Goal: Task Accomplishment & Management: Complete application form

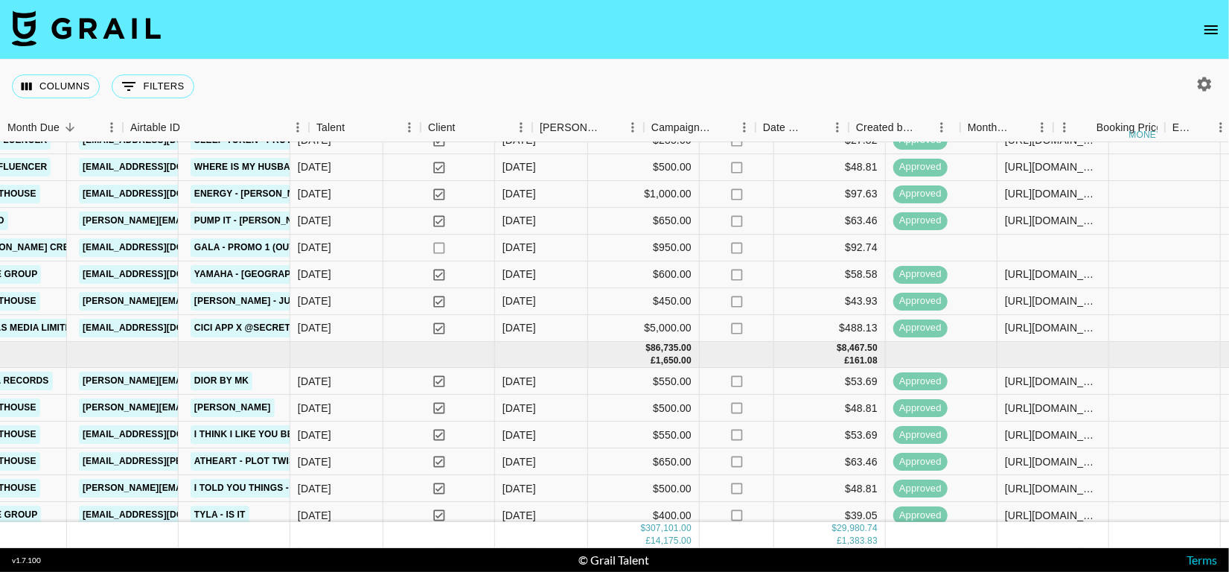
scroll to position [680, 0]
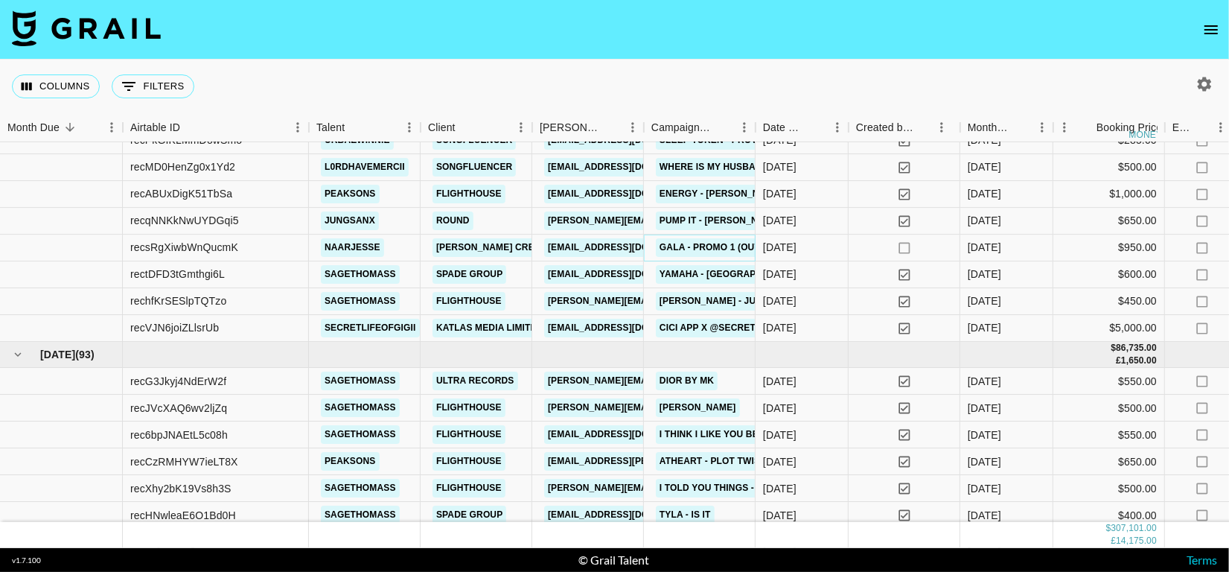
click at [689, 249] on link "GALA - Promo 1 (Outro)" at bounding box center [718, 247] width 125 height 19
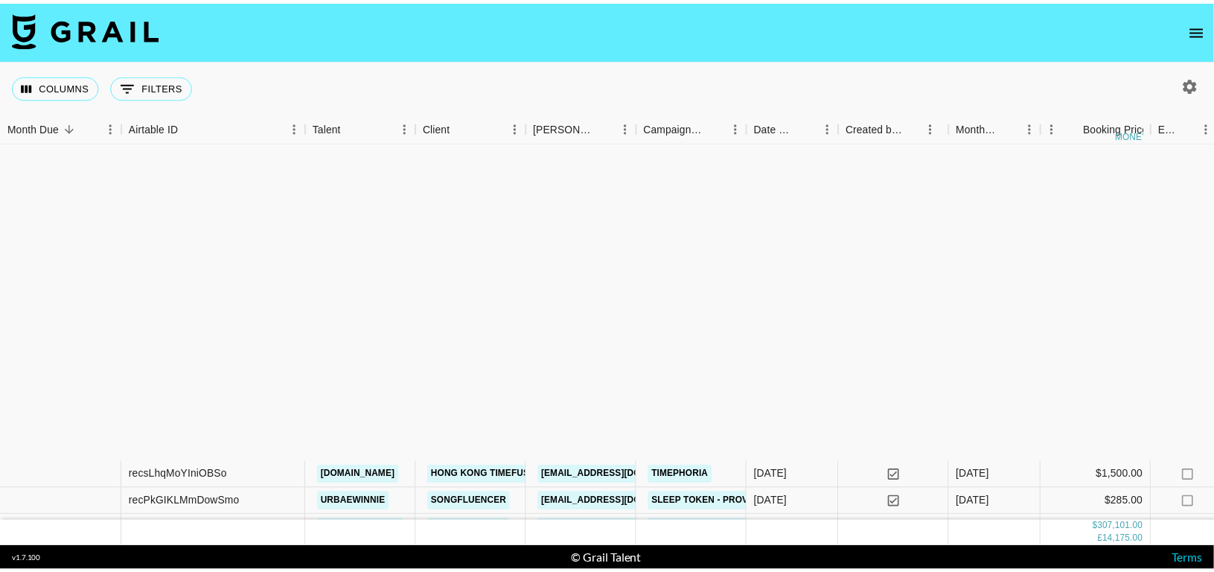
scroll to position [716, 0]
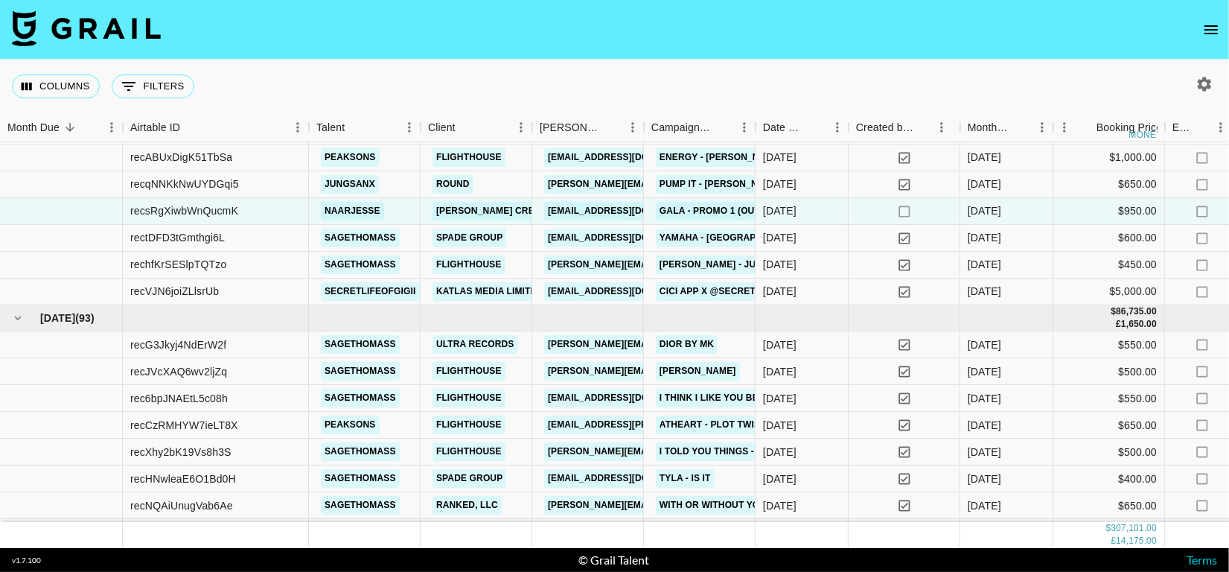
click at [1210, 42] on button "open drawer" at bounding box center [1211, 30] width 30 height 30
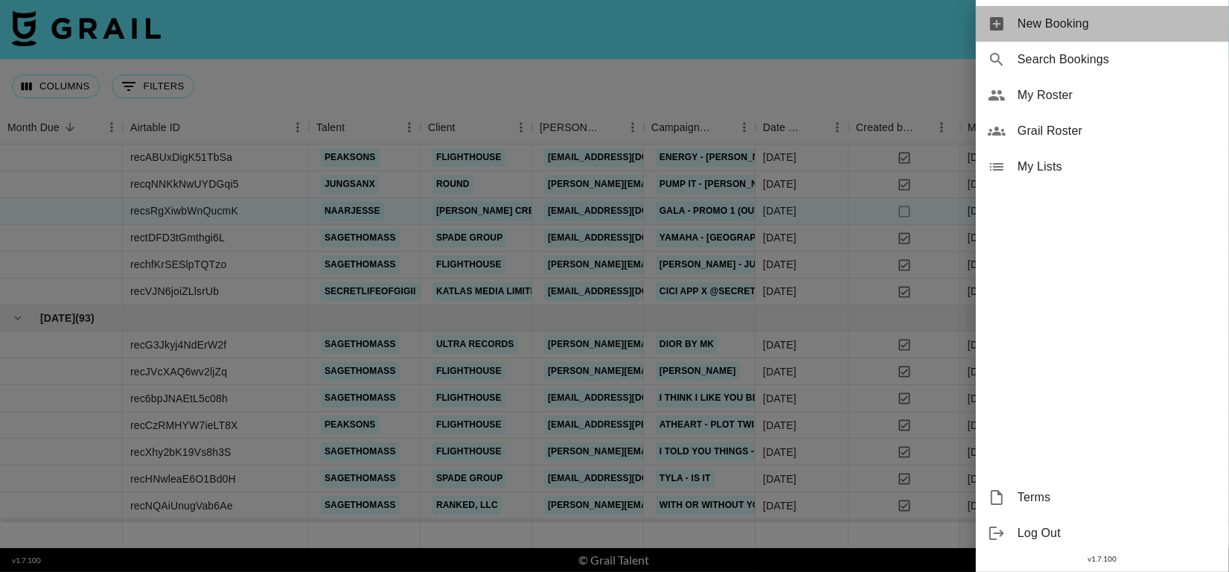
click at [1053, 24] on span "New Booking" at bounding box center [1118, 24] width 200 height 18
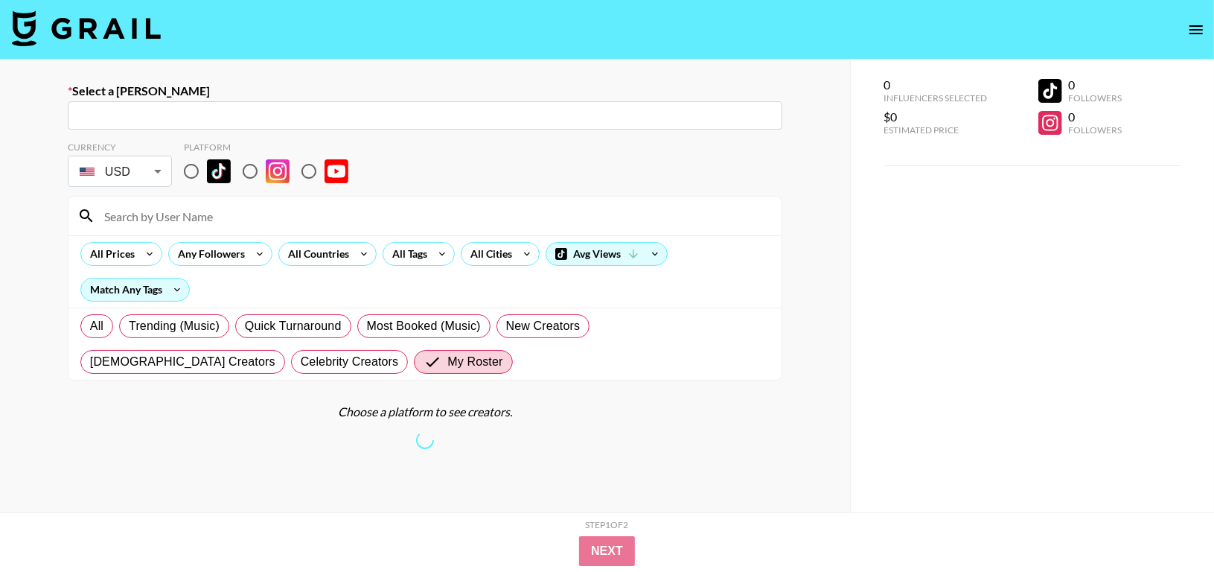
click at [439, 109] on input "text" at bounding box center [425, 115] width 697 height 17
click at [88, 112] on input "text" at bounding box center [425, 115] width 697 height 17
paste input "[PERSON_NAME][EMAIL_ADDRESS][DOMAIN_NAME]"
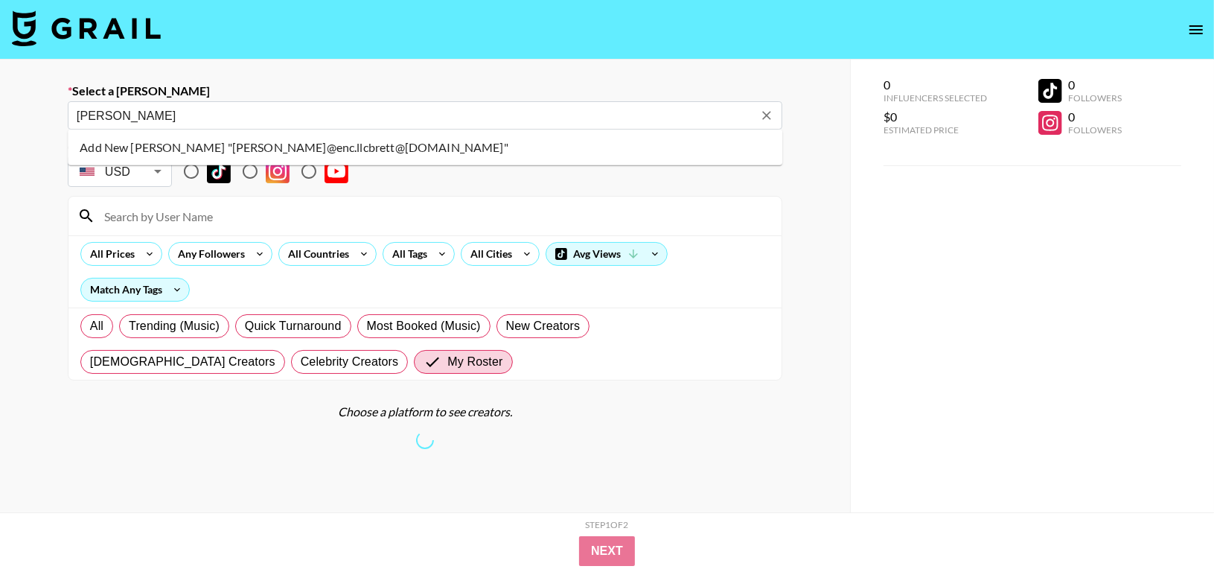
click at [321, 115] on div "brett ​" at bounding box center [425, 115] width 715 height 28
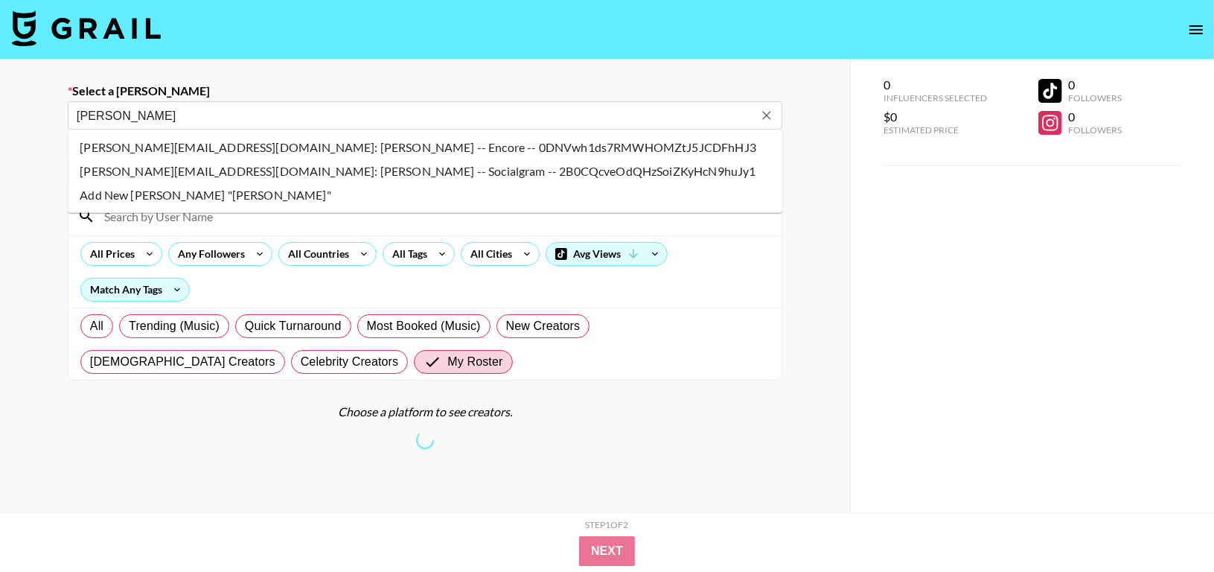
click at [321, 115] on input "brett" at bounding box center [415, 115] width 677 height 17
click at [287, 150] on li "brett@enc.llc: Brett Friedman -- Encore -- 0DNVwh1ds7RMWHOMZtJ5JCDFhHJ3" at bounding box center [425, 147] width 715 height 24
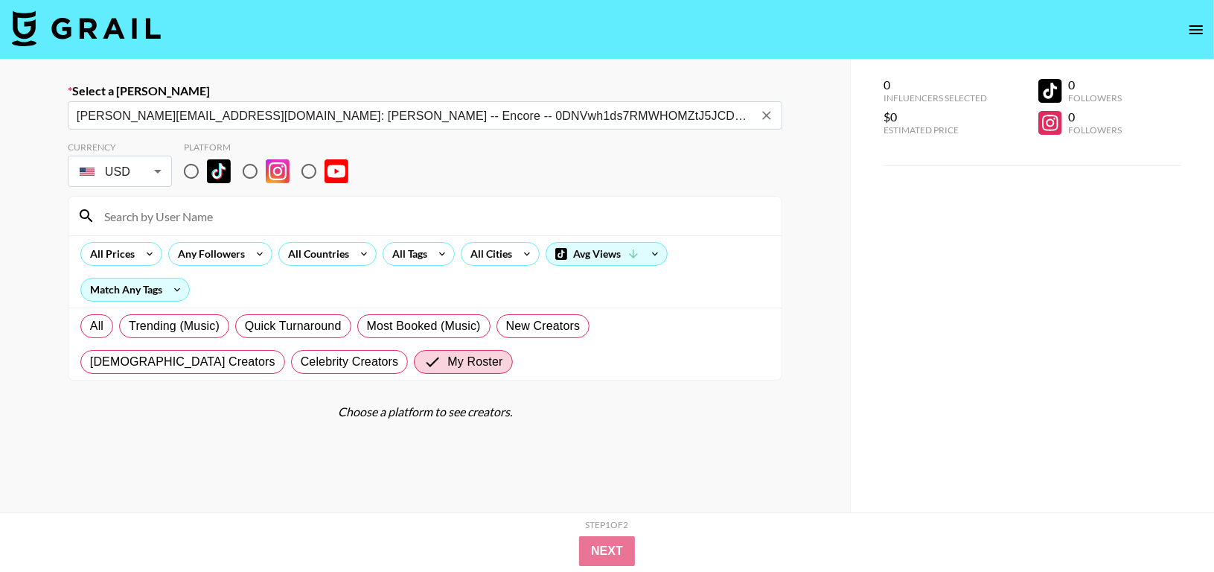
type input "brett@enc.llc: Brett Friedman -- Encore -- 0DNVwh1ds7RMWHOMZtJ5JCDFhHJ3"
click at [196, 167] on input "radio" at bounding box center [191, 171] width 31 height 31
radio input "true"
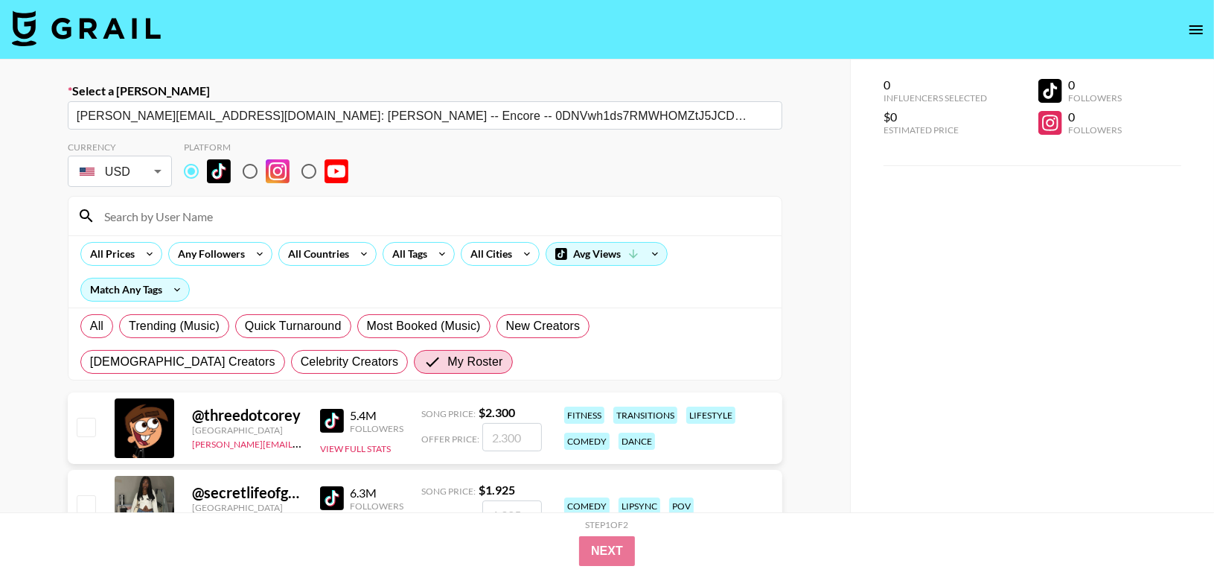
click at [209, 211] on input at bounding box center [433, 216] width 677 height 24
type input "wt."
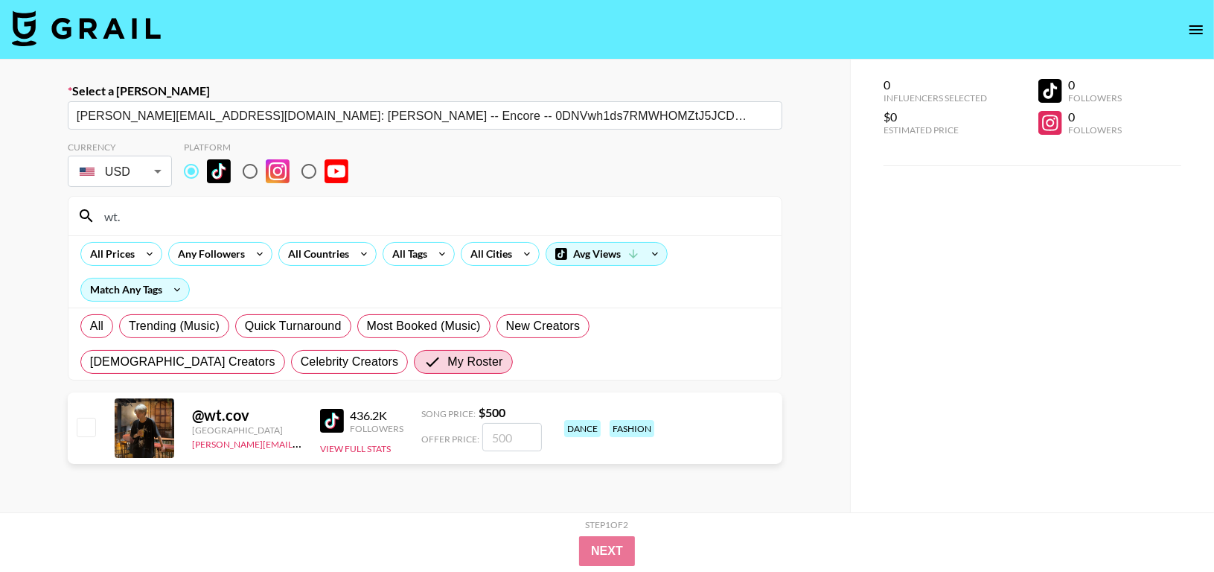
click at [87, 421] on input "checkbox" at bounding box center [86, 427] width 18 height 18
checkbox input "true"
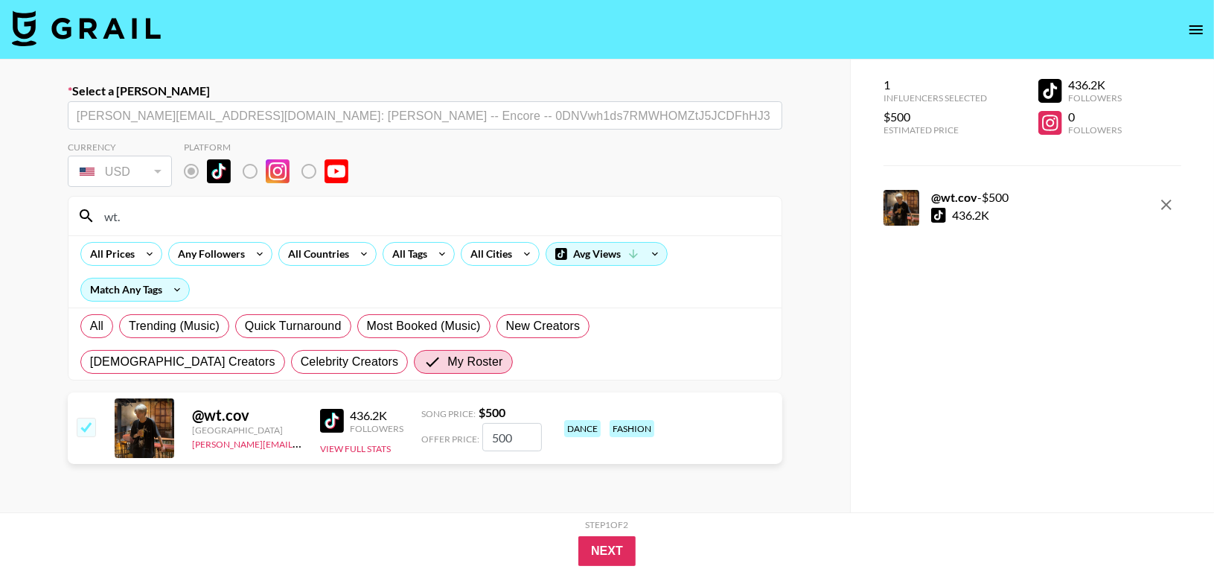
click at [525, 430] on input "500" at bounding box center [512, 437] width 60 height 28
type input "5"
checkbox input "false"
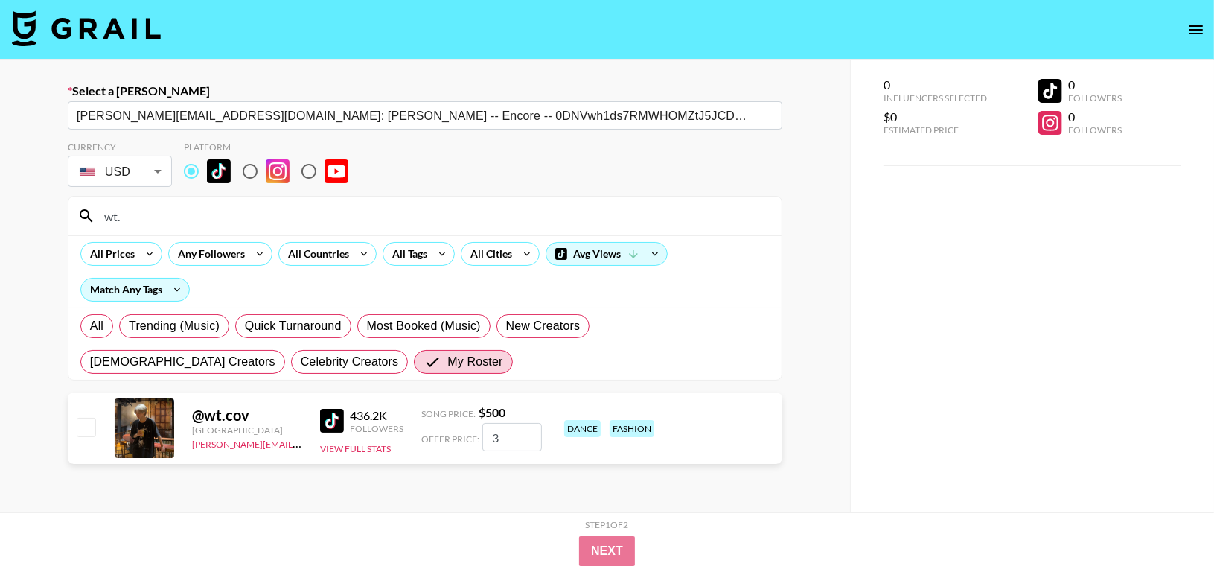
type input "35"
checkbox input "true"
type input "350"
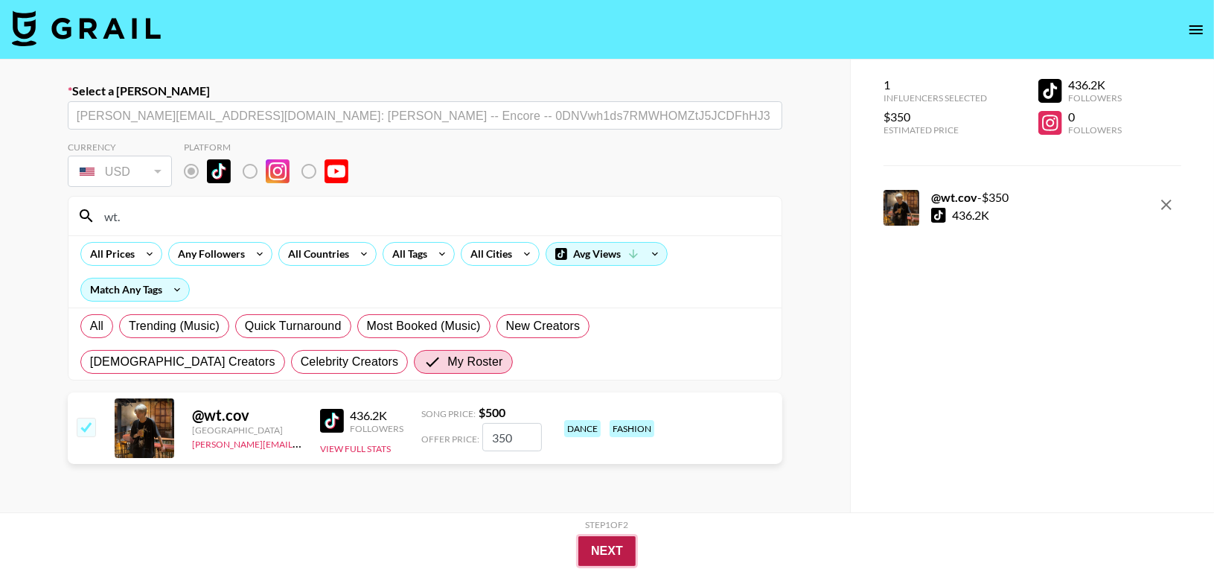
click at [599, 543] on button "Next" at bounding box center [606, 551] width 57 height 30
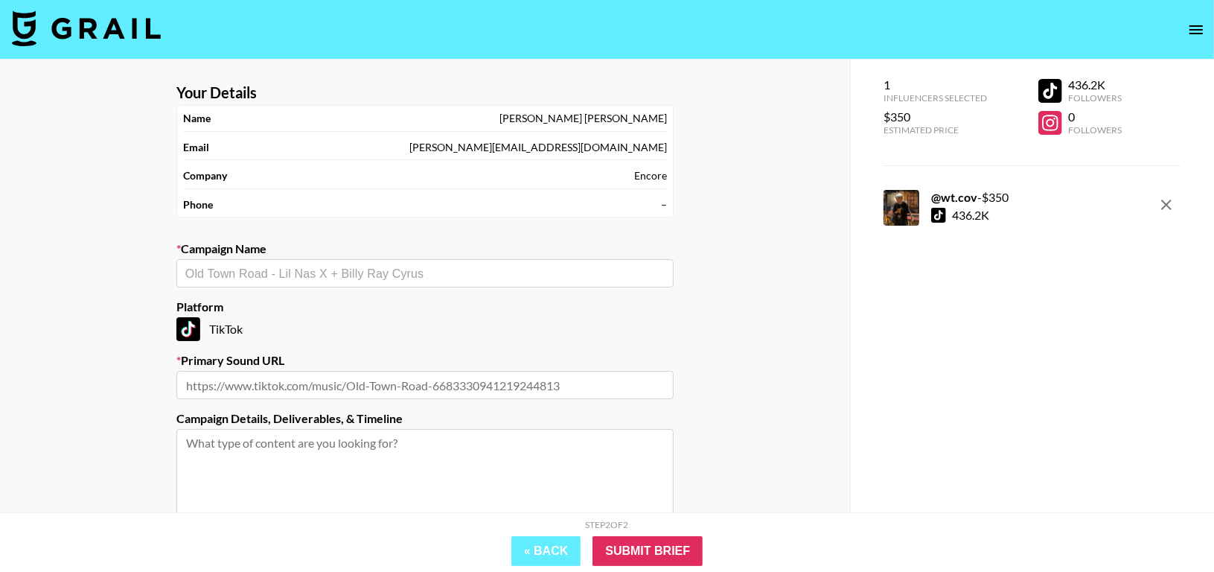
click at [443, 283] on div "​" at bounding box center [424, 273] width 497 height 28
type input "Ẻ"
type input "M"
type input "Emergency -"
click at [387, 299] on li "Add New Campaign: "Girlfriend - Emergency "" at bounding box center [425, 307] width 497 height 24
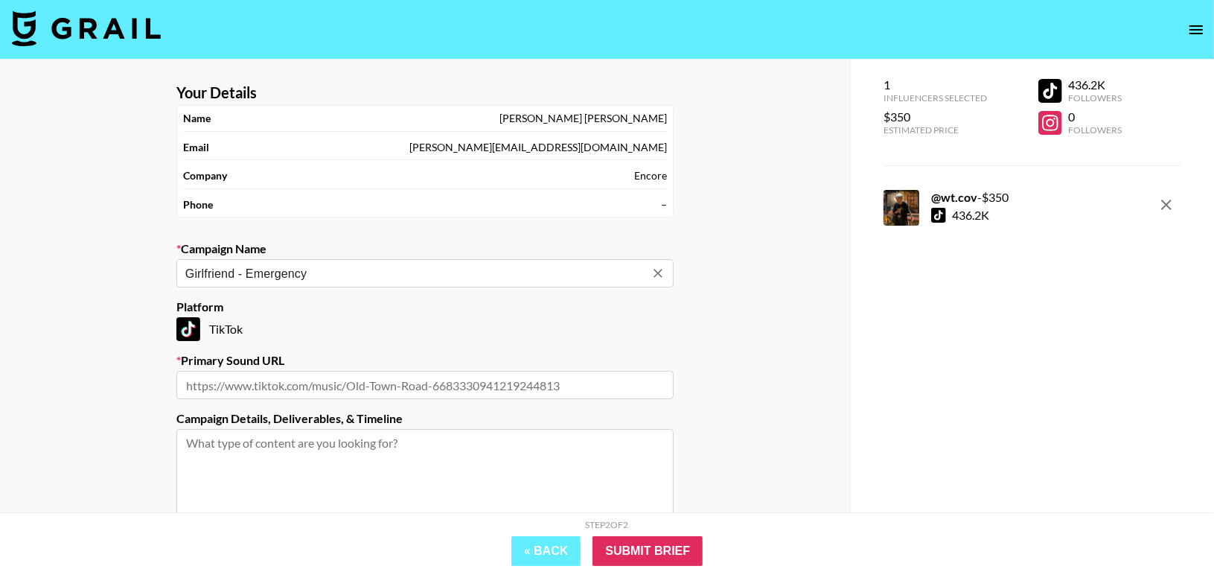
type input "Girlfriend - Emergency"
click at [377, 377] on input "text" at bounding box center [424, 385] width 497 height 28
paste input "https://www.tiktok.com/music/original-sound-7524153592333601591"
type input "https://www.tiktok.com/music/original-sound-7524153592333601591"
click at [644, 552] on input "Submit Brief" at bounding box center [648, 551] width 110 height 30
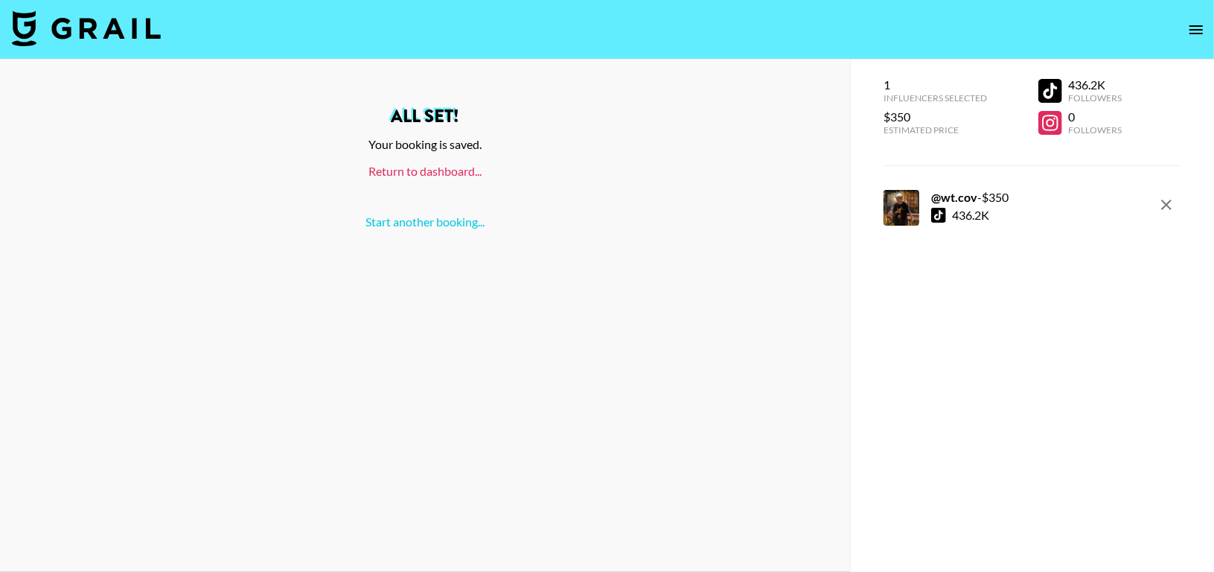
click at [389, 170] on link "Return to dashboard..." at bounding box center [424, 171] width 113 height 14
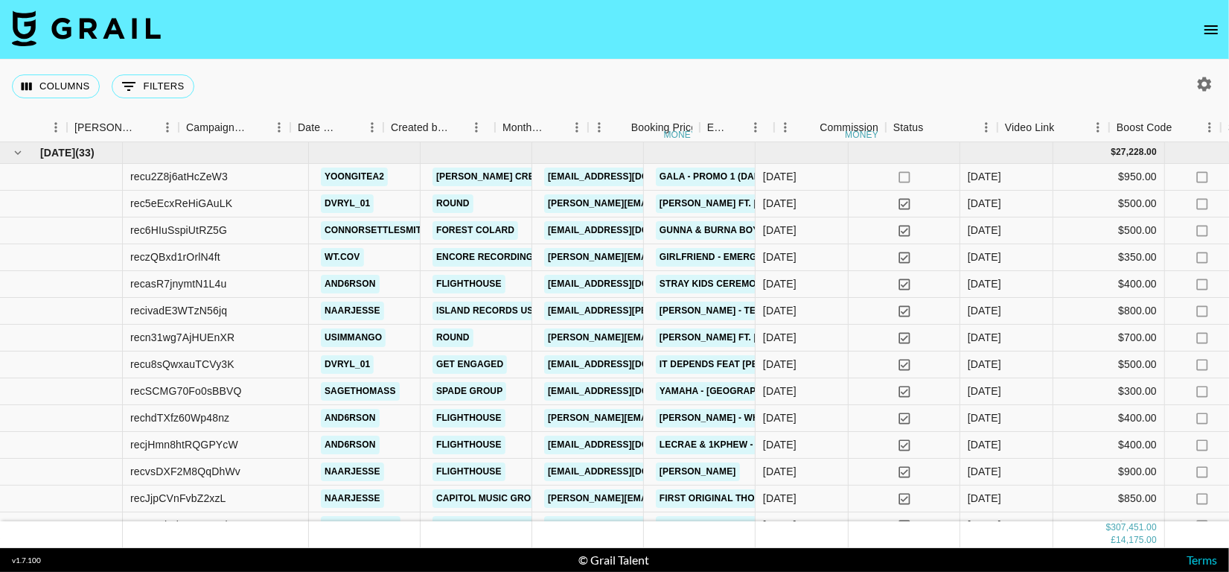
scroll to position [0, 931]
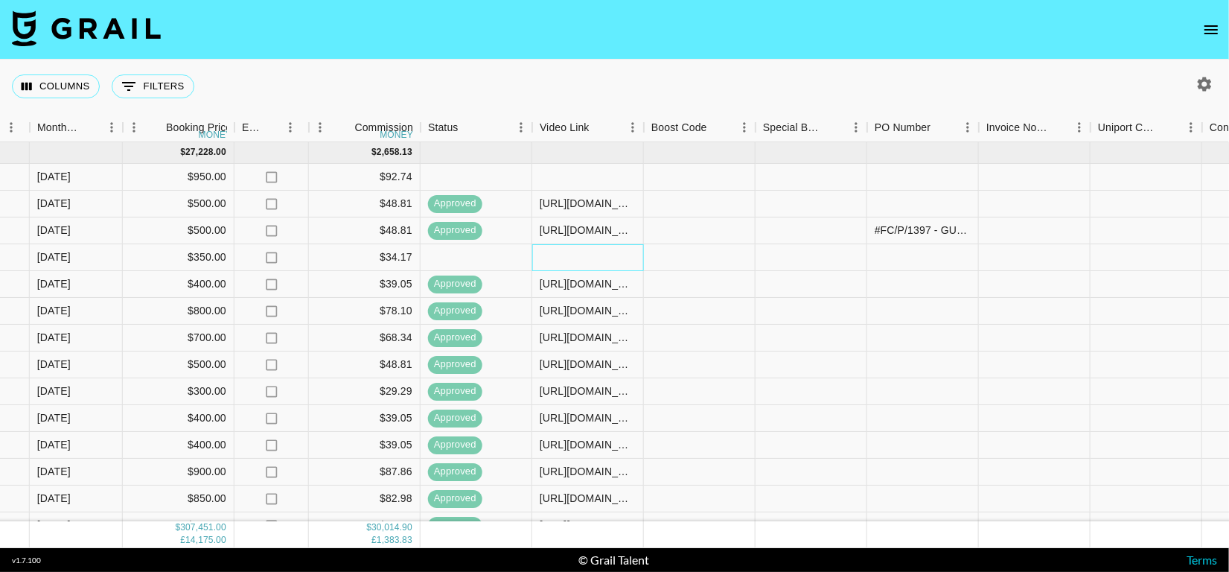
click at [545, 251] on div at bounding box center [588, 257] width 112 height 27
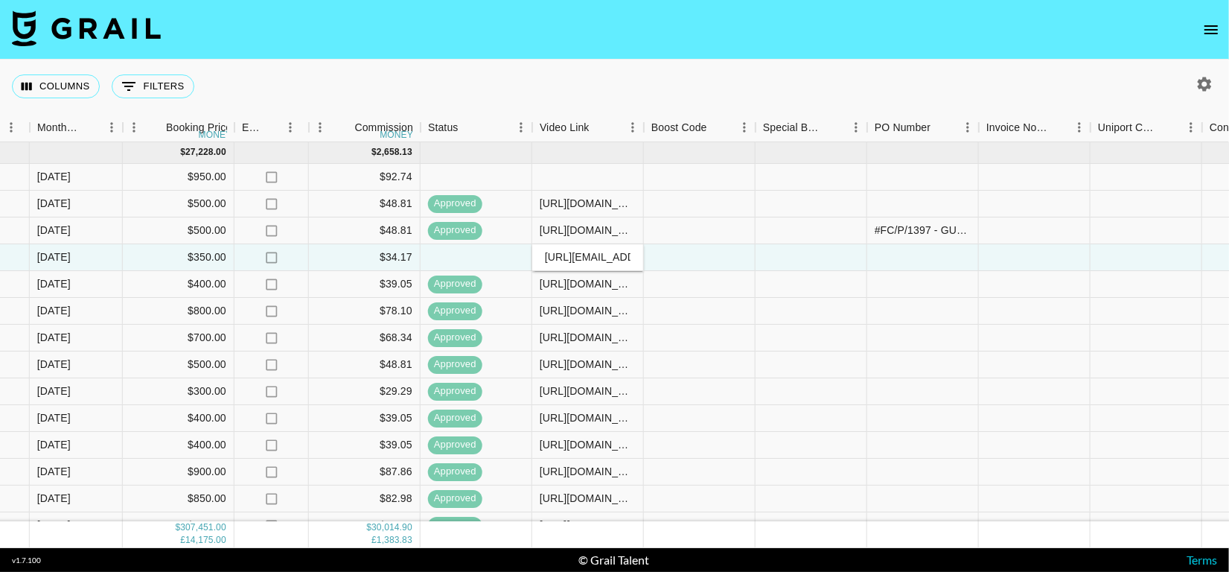
scroll to position [0, 337]
type input "[URL][EMAIL_ADDRESS][DOMAIN_NAME][DOMAIN_NAME]"
click at [758, 258] on div at bounding box center [812, 257] width 112 height 27
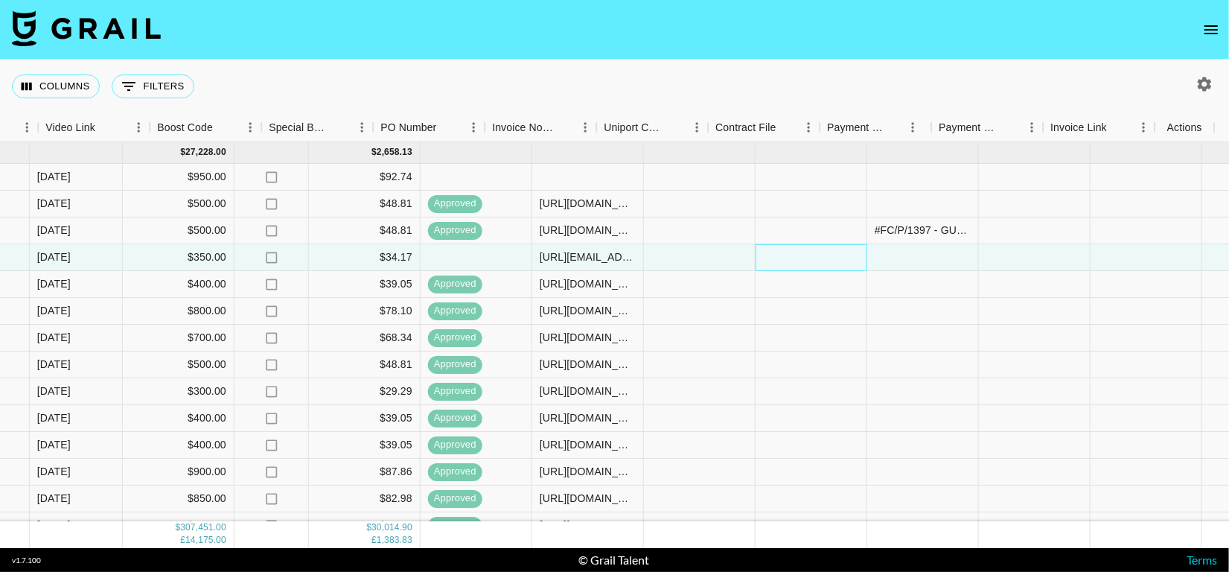
scroll to position [0, 1424]
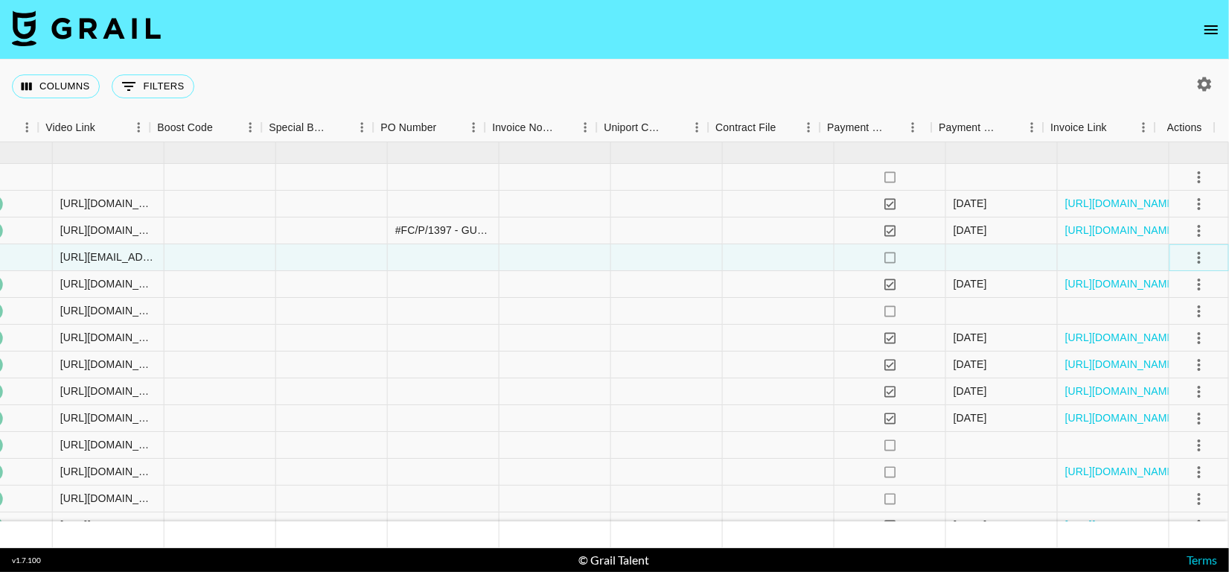
click at [1190, 249] on icon "select merge strategy" at bounding box center [1199, 258] width 18 height 18
click at [1172, 392] on div "Approve" at bounding box center [1166, 397] width 45 height 18
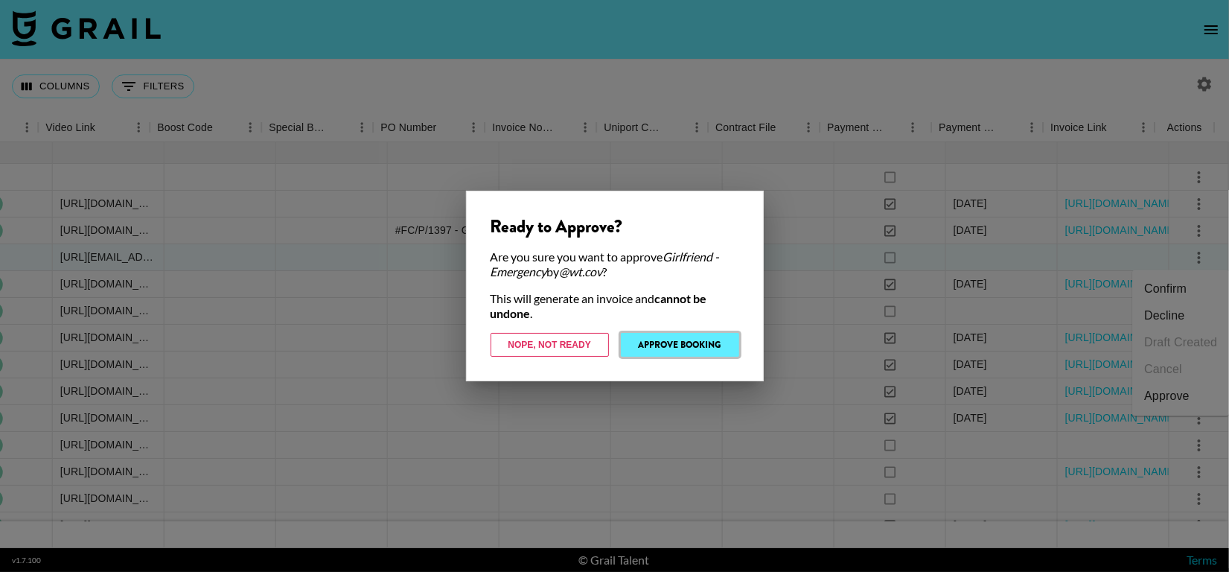
click at [717, 344] on button "Approve Booking" at bounding box center [680, 345] width 118 height 24
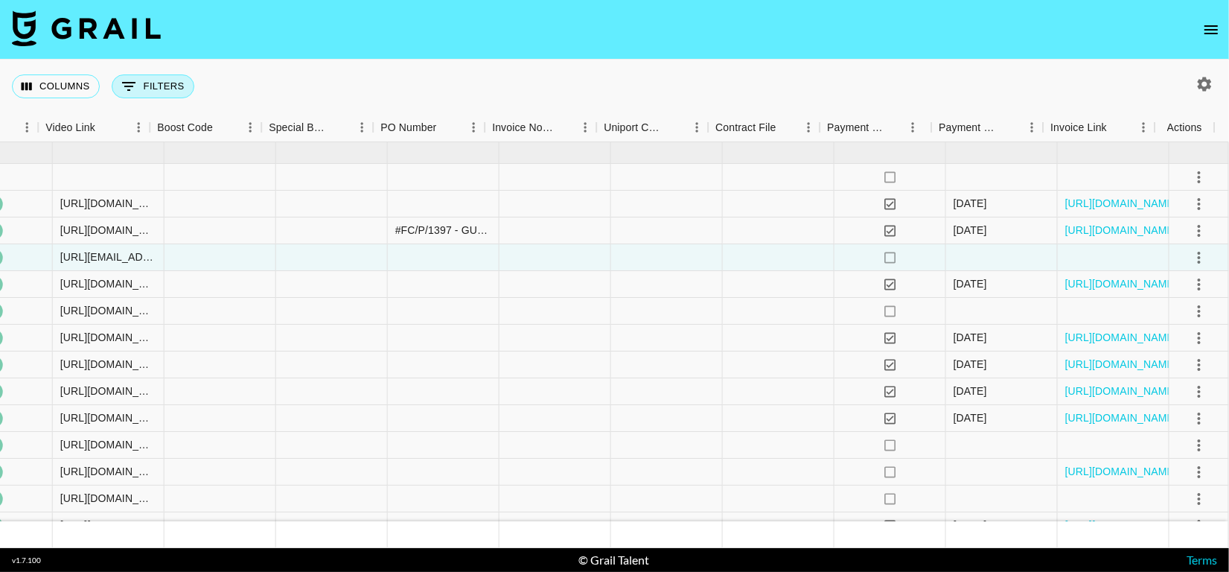
click at [147, 80] on button "0 Filters" at bounding box center [153, 86] width 83 height 24
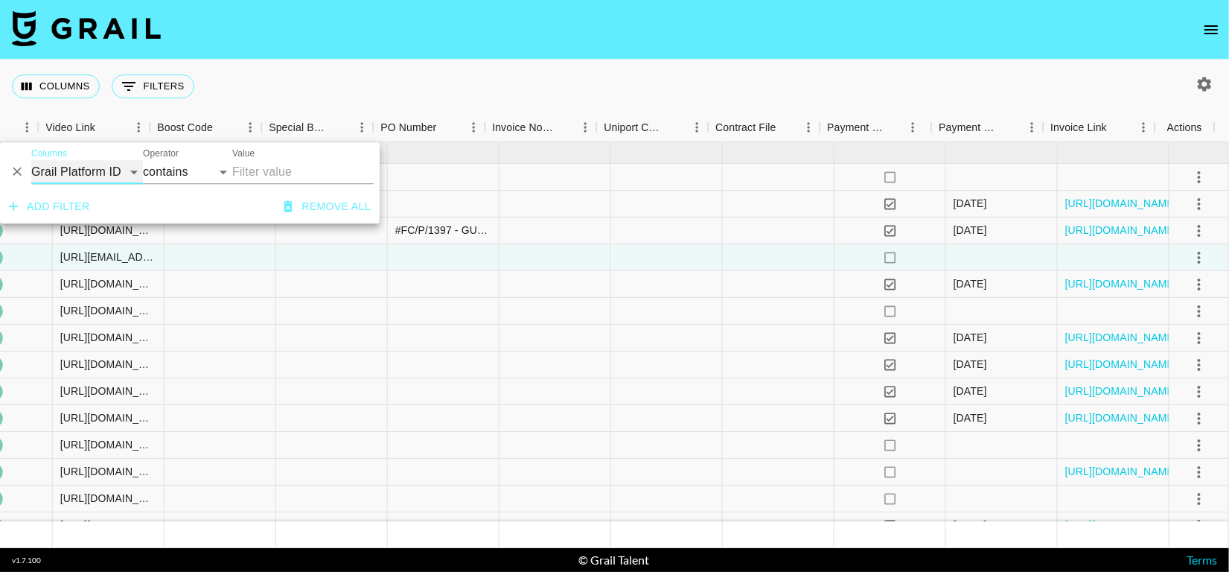
click at [106, 167] on select "Grail Platform ID Airtable ID Talent Manager Client [PERSON_NAME] Campaign (Typ…" at bounding box center [87, 172] width 112 height 24
select select "talentName"
click at [31, 160] on select "Grail Platform ID Airtable ID Talent Manager Client [PERSON_NAME] Campaign (Typ…" at bounding box center [87, 172] width 112 height 24
click at [270, 173] on input "Value" at bounding box center [302, 172] width 141 height 24
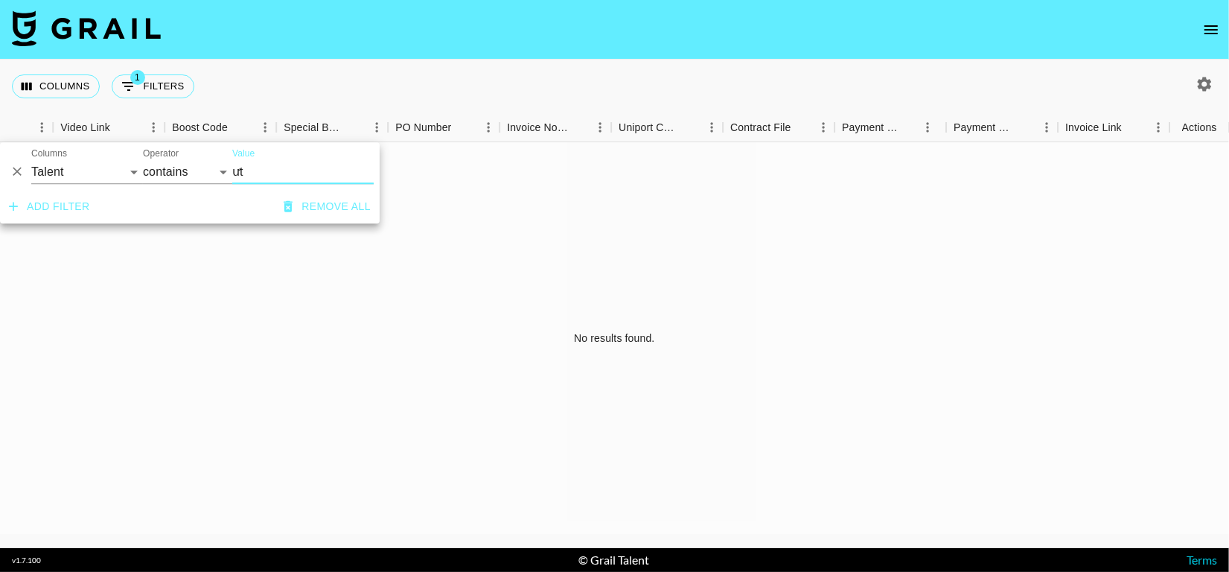
scroll to position [0, 1409]
type input "ư"
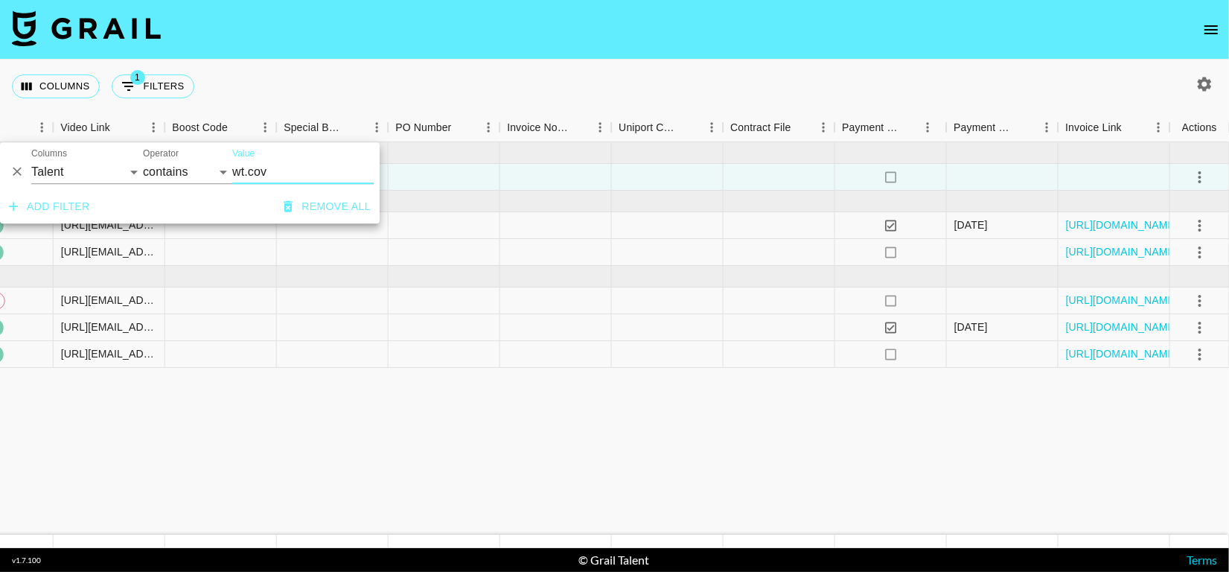
type input "wt.cov"
click at [543, 86] on div "Columns 1 Filters + Booking" at bounding box center [614, 87] width 1229 height 54
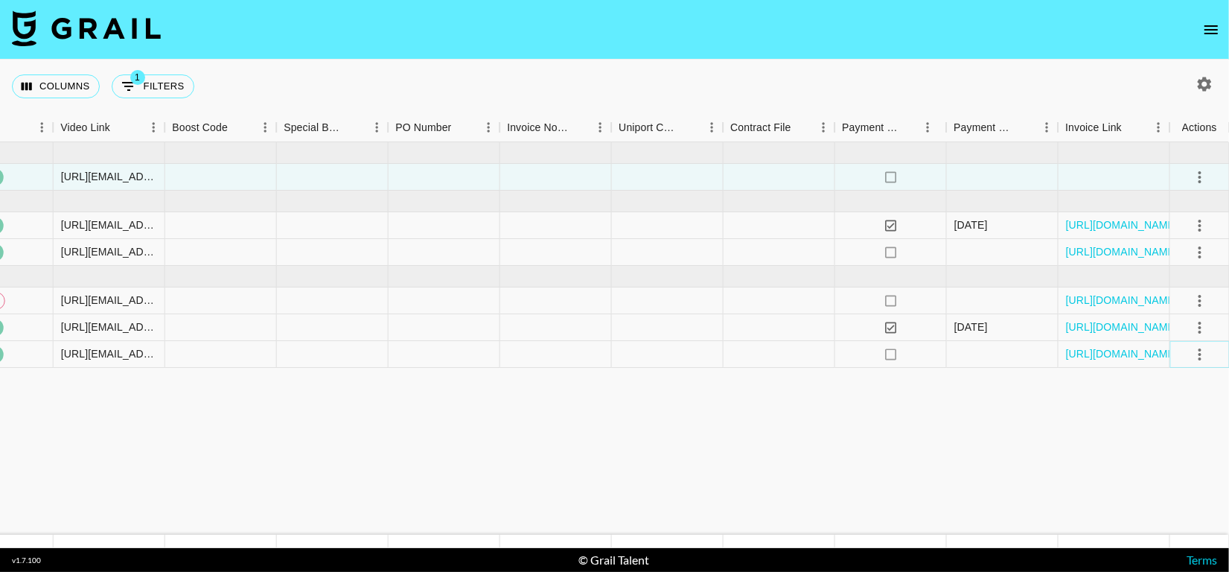
click at [1191, 357] on icon "select merge strategy" at bounding box center [1200, 354] width 18 height 18
click at [1173, 466] on li "Cancel" at bounding box center [1180, 466] width 97 height 27
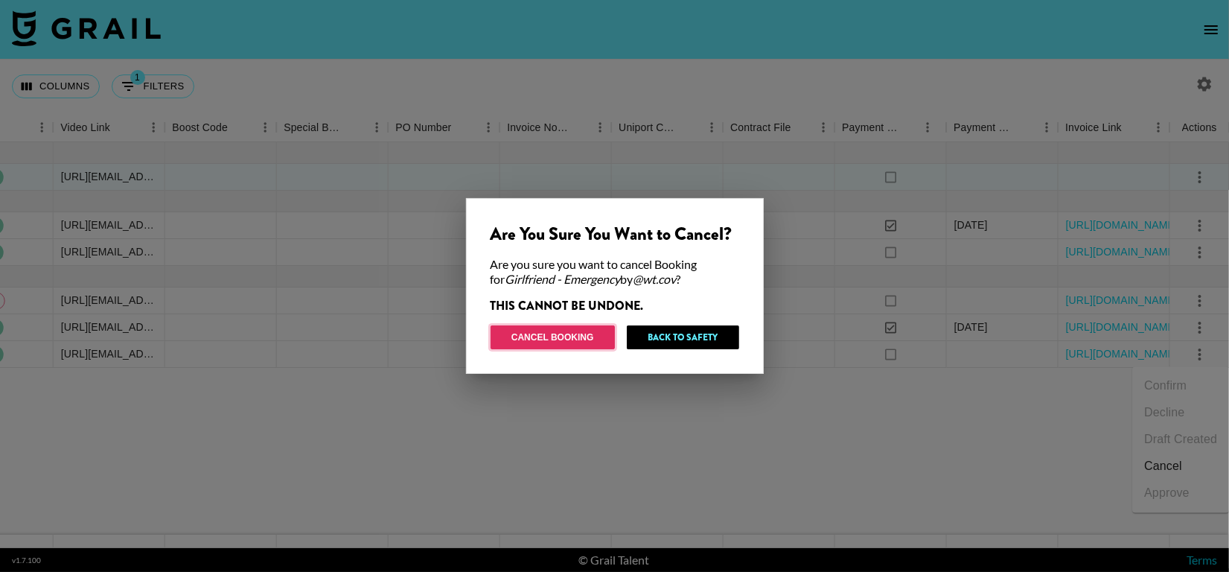
click at [588, 340] on button "Cancel Booking" at bounding box center [553, 337] width 124 height 24
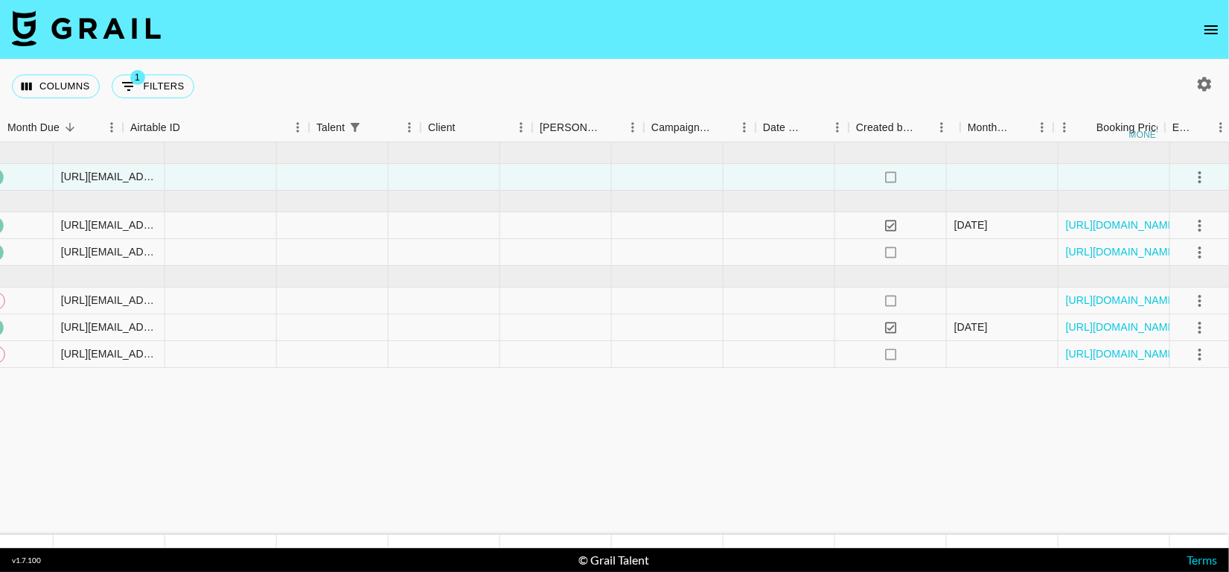
scroll to position [0, 0]
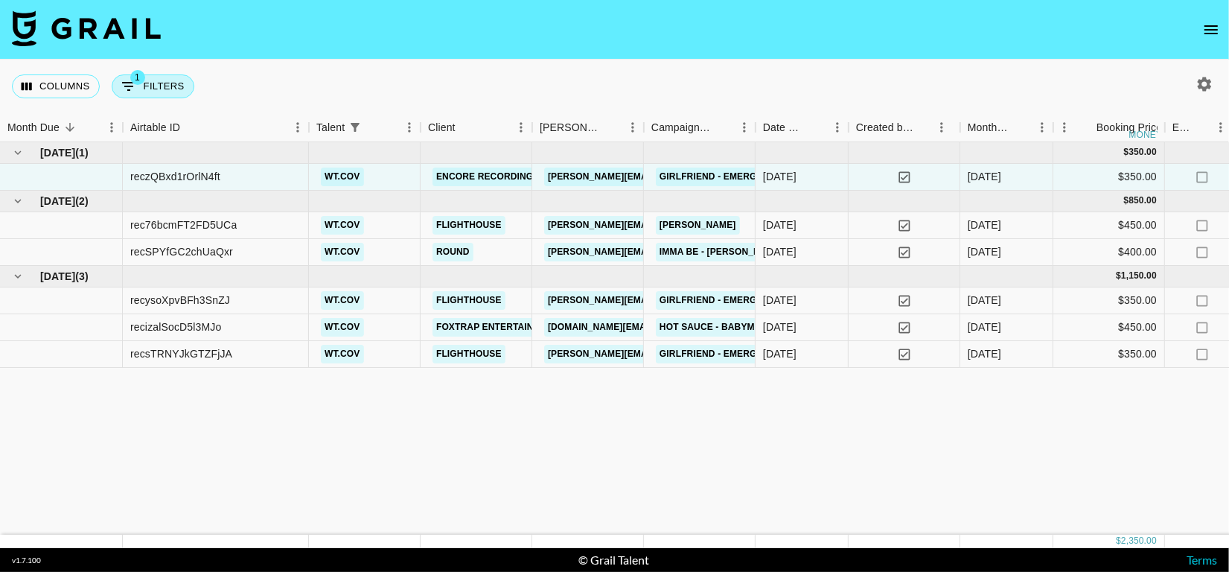
click at [132, 75] on span "1" at bounding box center [137, 77] width 15 height 15
select select "talentName"
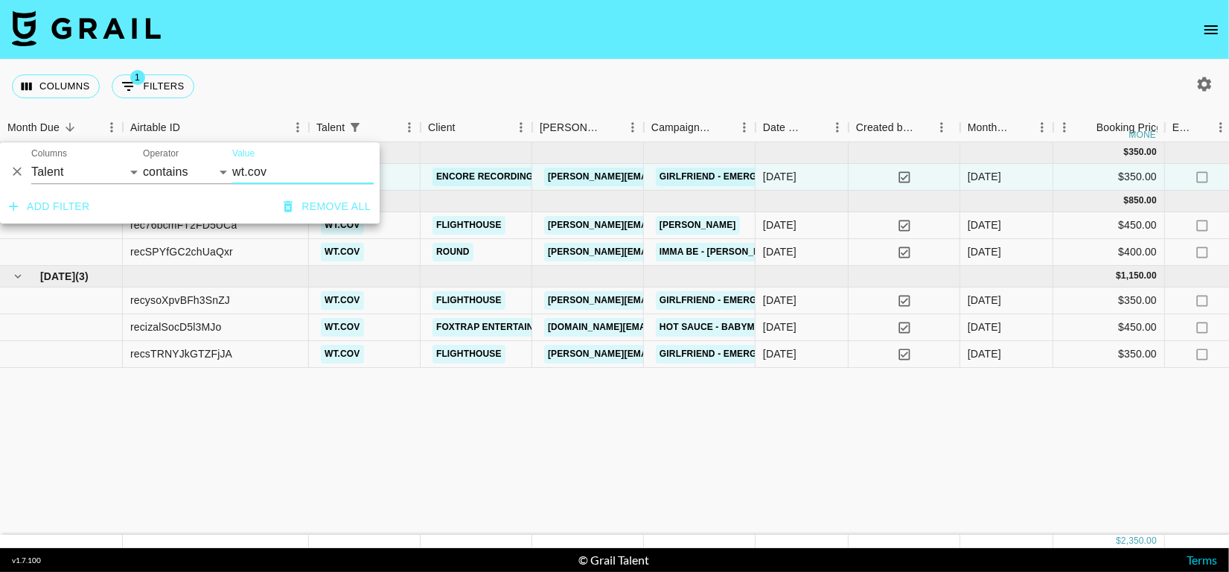
click at [341, 211] on button "Remove all" at bounding box center [327, 207] width 99 height 28
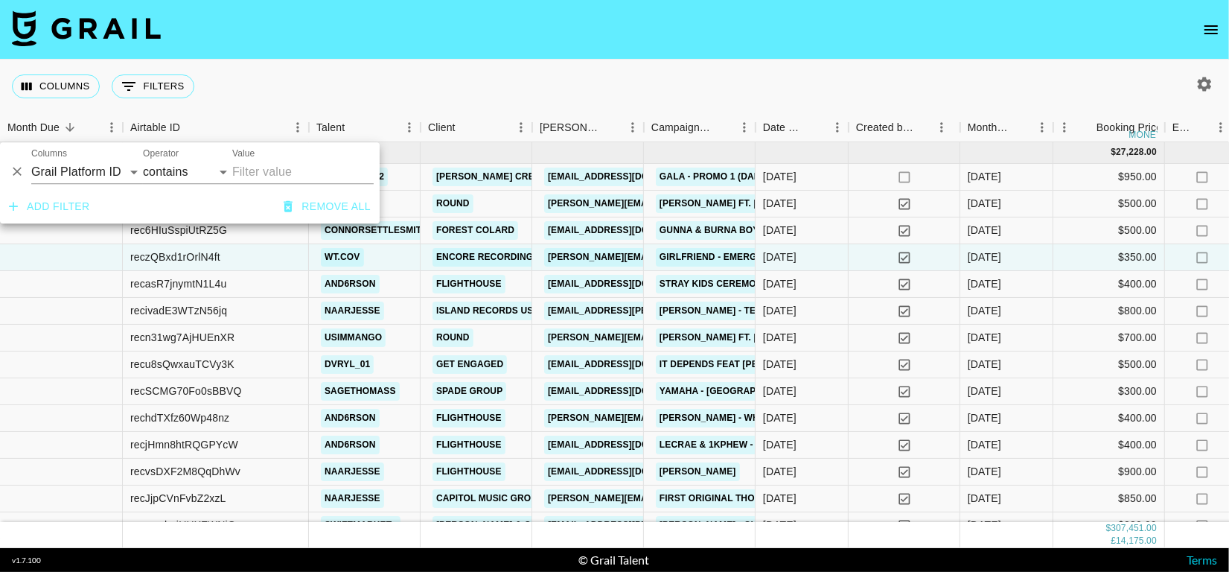
click at [482, 95] on div "Columns 0 Filters + Booking" at bounding box center [614, 87] width 1229 height 54
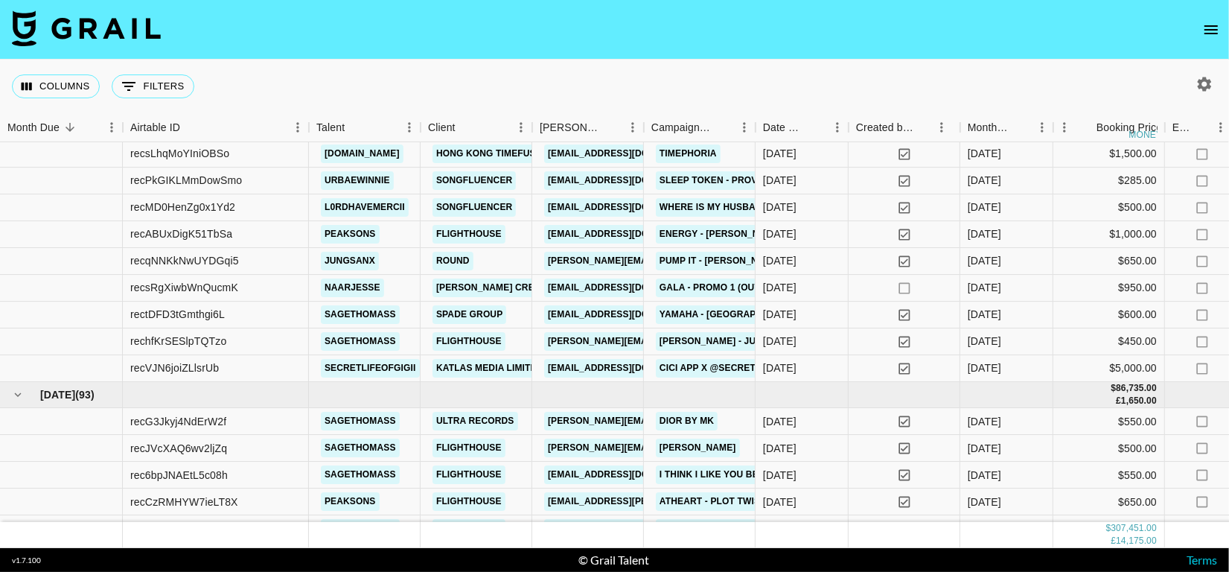
scroll to position [672, 0]
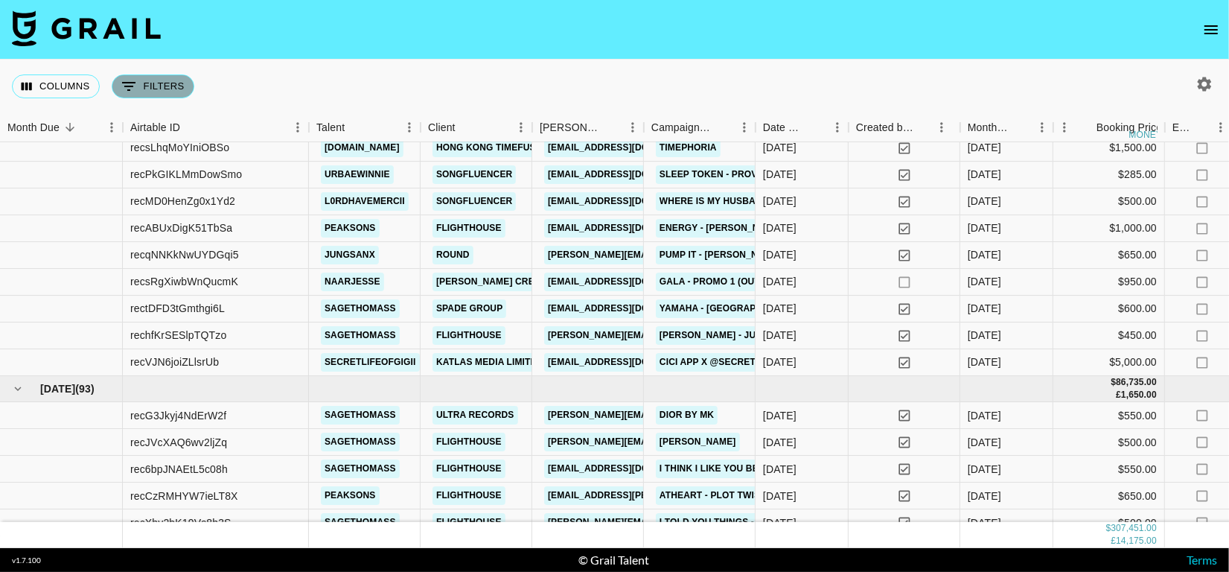
click at [129, 76] on button "0 Filters" at bounding box center [153, 86] width 83 height 24
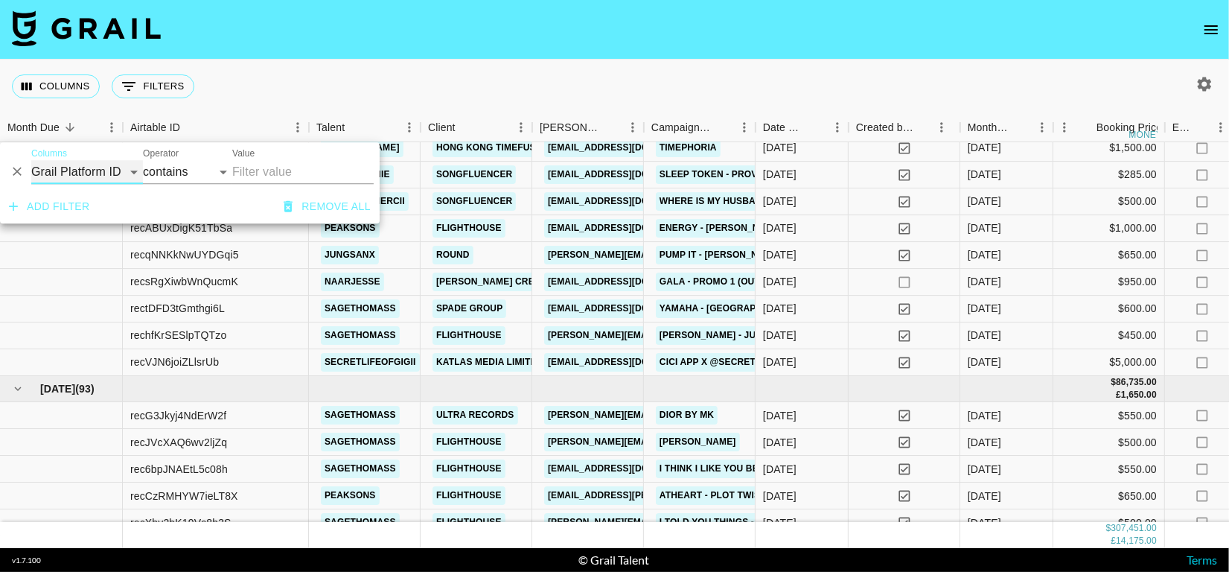
click at [109, 170] on select "Grail Platform ID Airtable ID Talent Manager Client [PERSON_NAME] Campaign (Typ…" at bounding box center [87, 172] width 112 height 24
select select "talentName"
click at [31, 160] on select "Grail Platform ID Airtable ID Talent Manager Client [PERSON_NAME] Campaign (Typ…" at bounding box center [87, 172] width 112 height 24
click at [243, 161] on input "Value" at bounding box center [302, 172] width 141 height 24
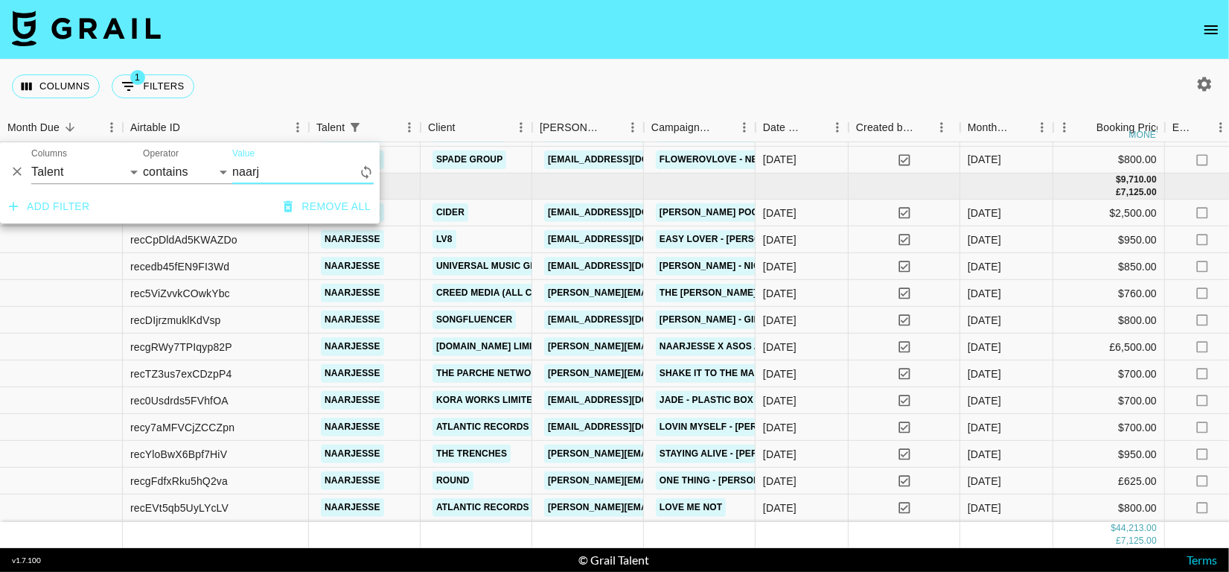
scroll to position [669, 0]
type input "naarj"
click at [368, 89] on div "Columns 1 Filters + Booking" at bounding box center [614, 87] width 1229 height 54
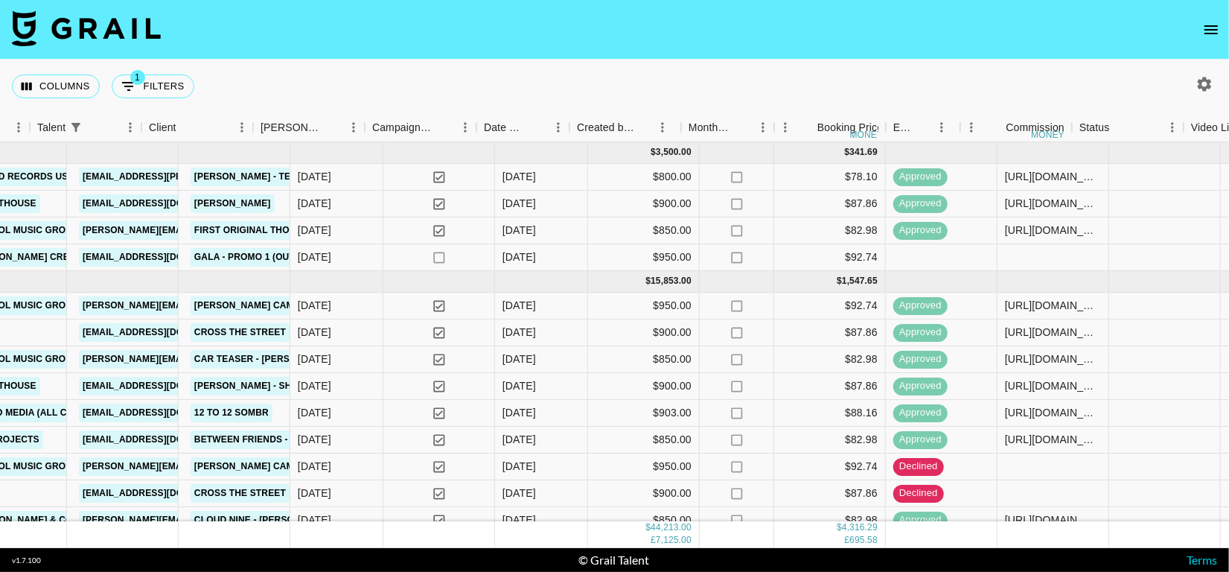
scroll to position [0, 279]
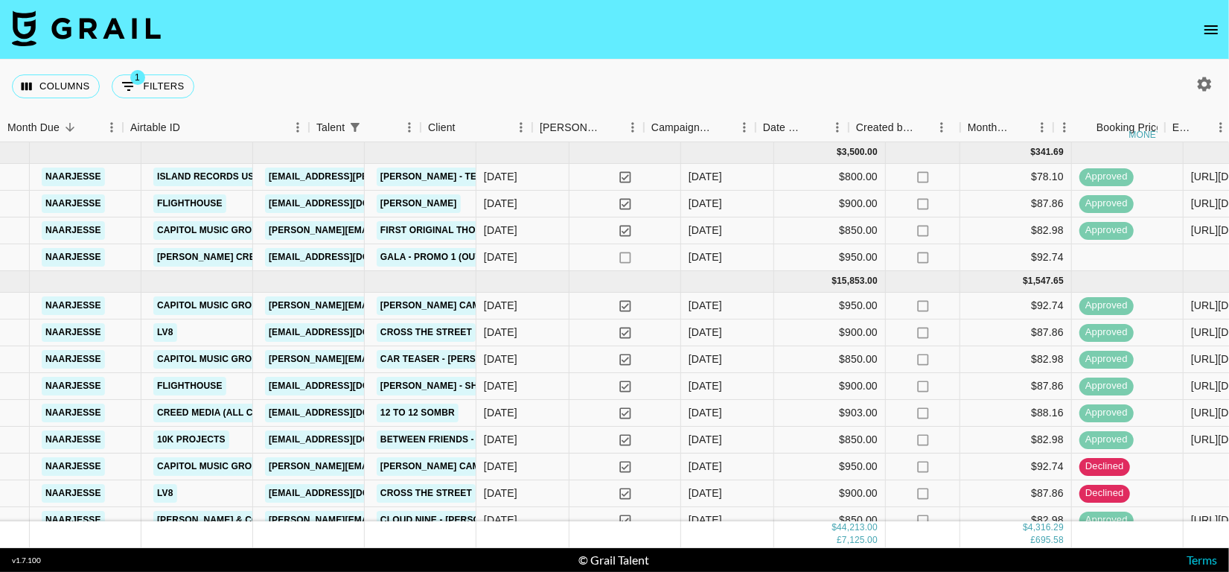
click at [1216, 21] on icon "open drawer" at bounding box center [1211, 30] width 18 height 18
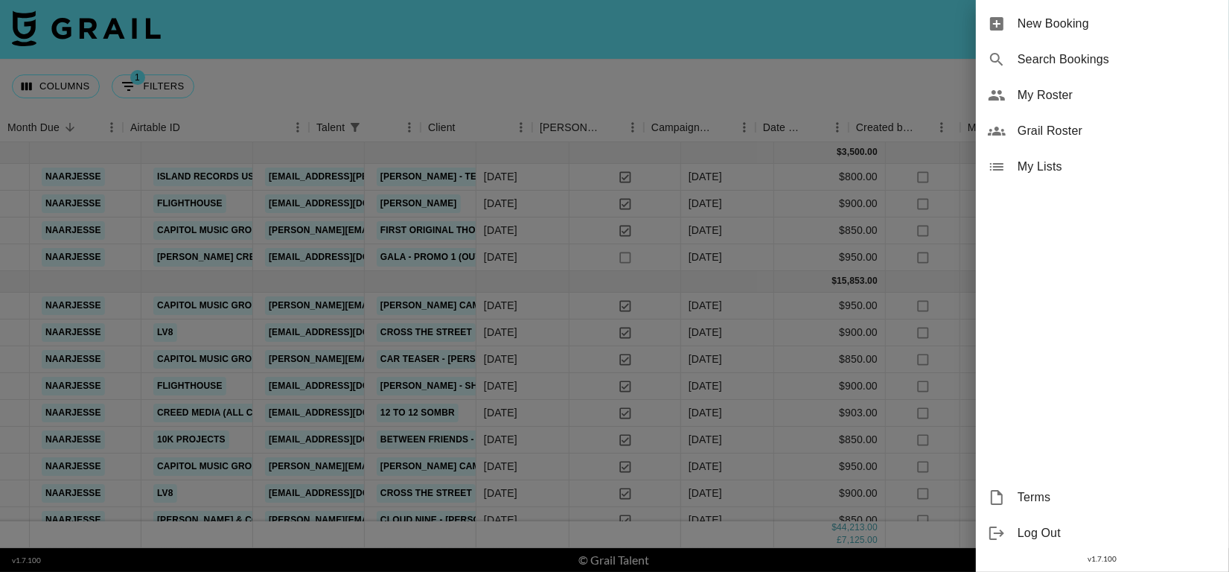
scroll to position [0, 0]
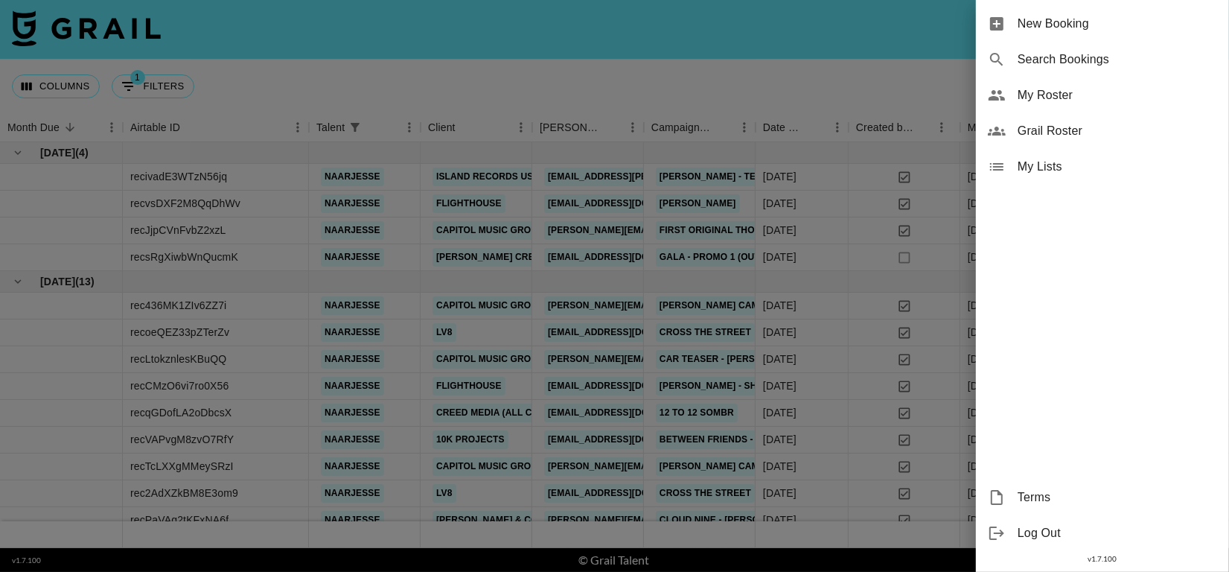
click at [659, 22] on div at bounding box center [614, 286] width 1229 height 572
